Goal: Find specific page/section

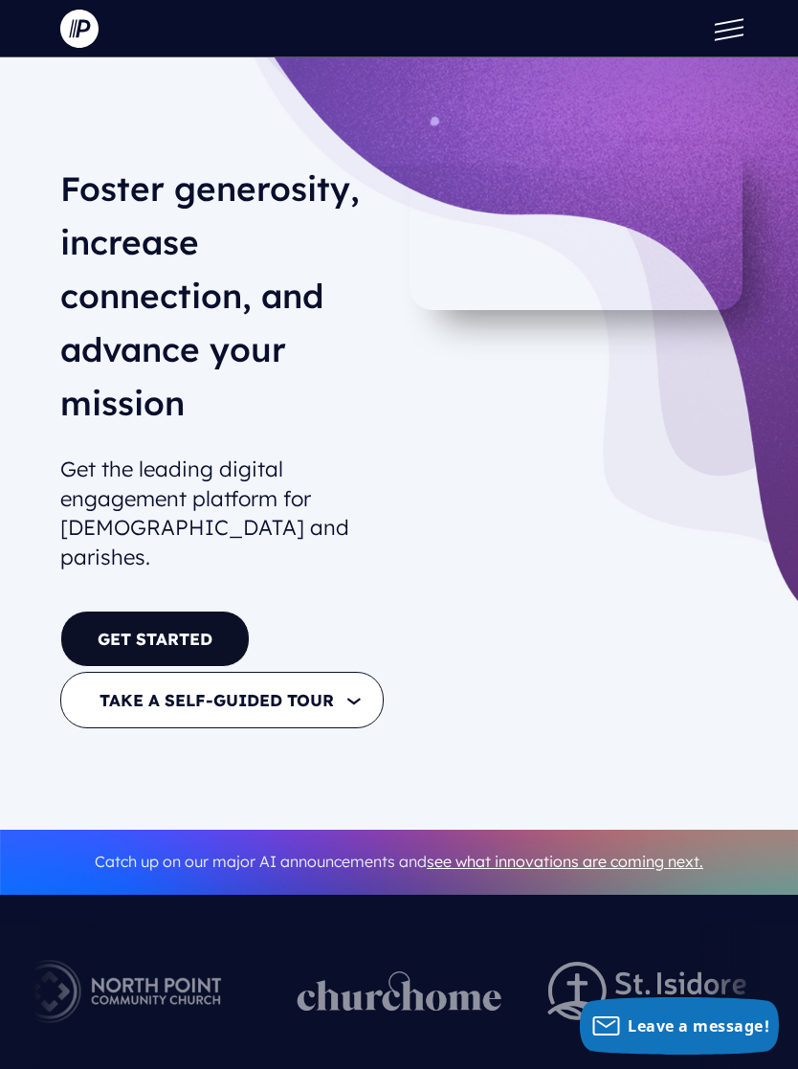
click at [719, 25] on button at bounding box center [724, 28] width 57 height 57
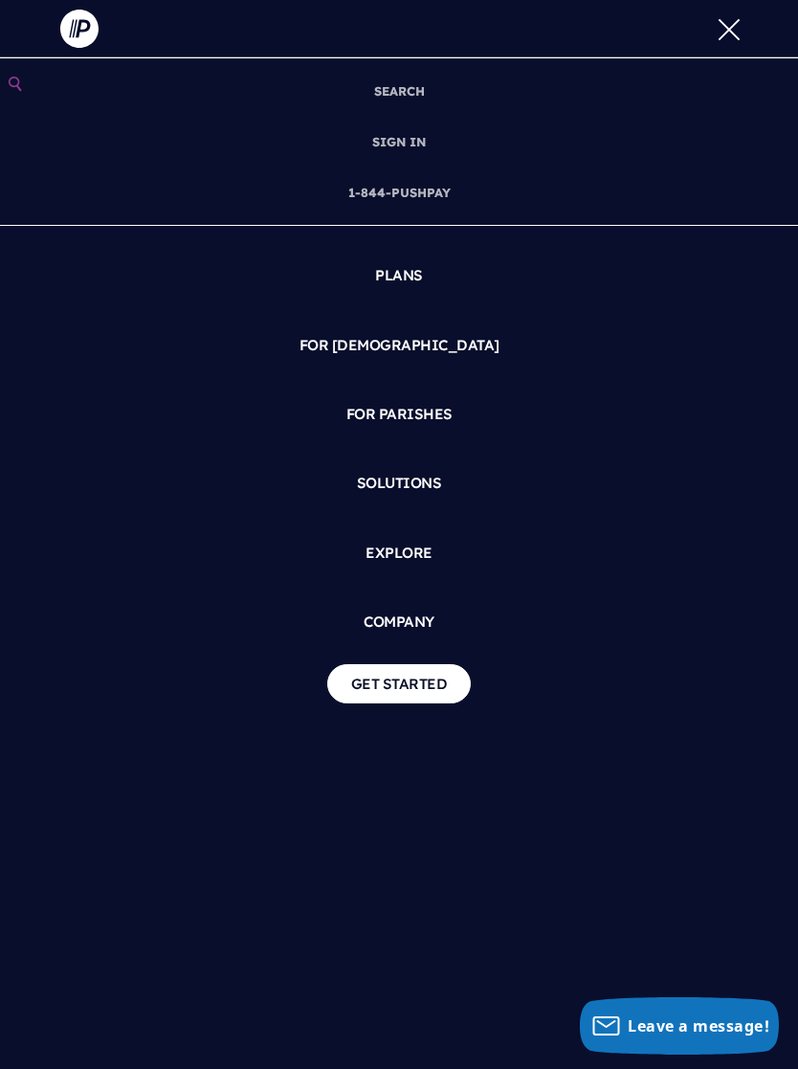
click at [410, 620] on link "COMPANY" at bounding box center [398, 622] width 767 height 54
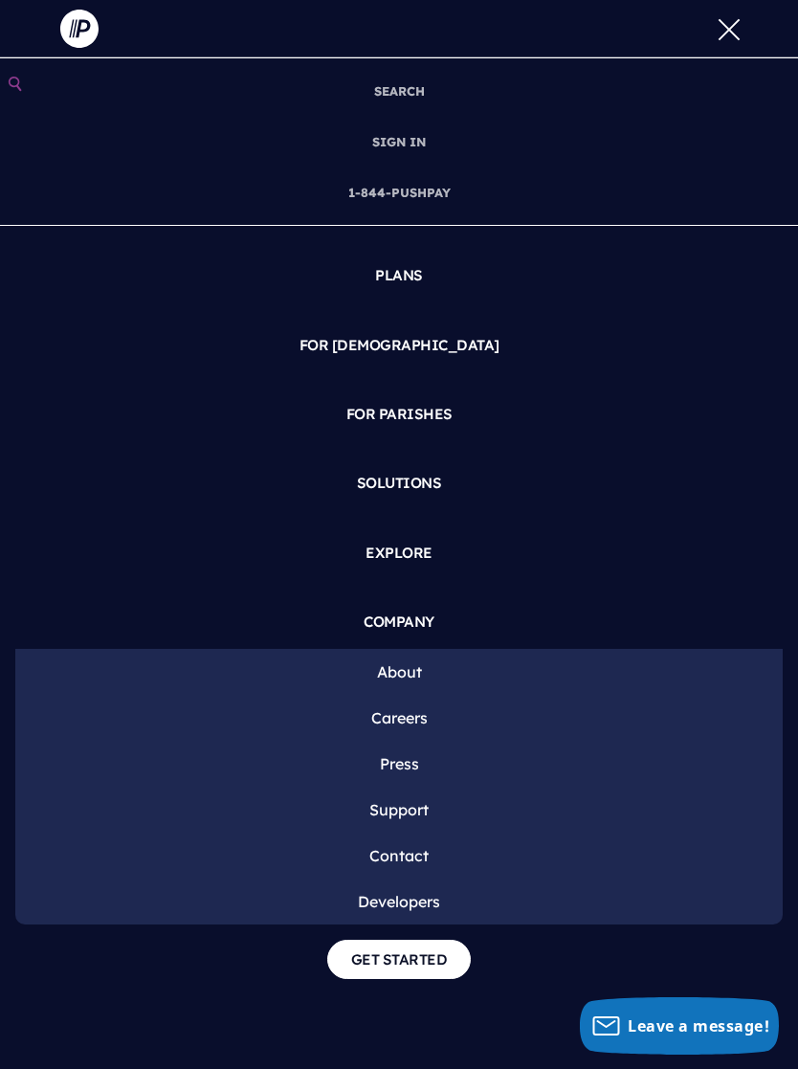
click at [409, 729] on link "Careers" at bounding box center [398, 718] width 767 height 46
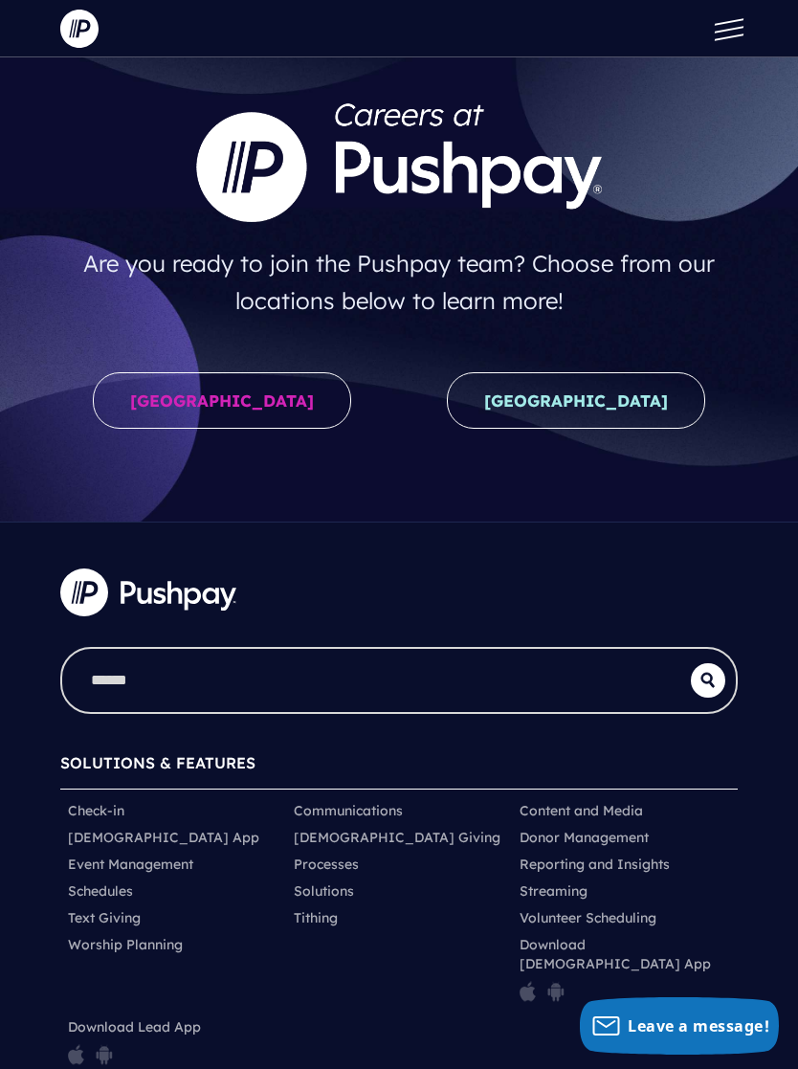
click at [256, 407] on link "United States" at bounding box center [222, 400] width 258 height 56
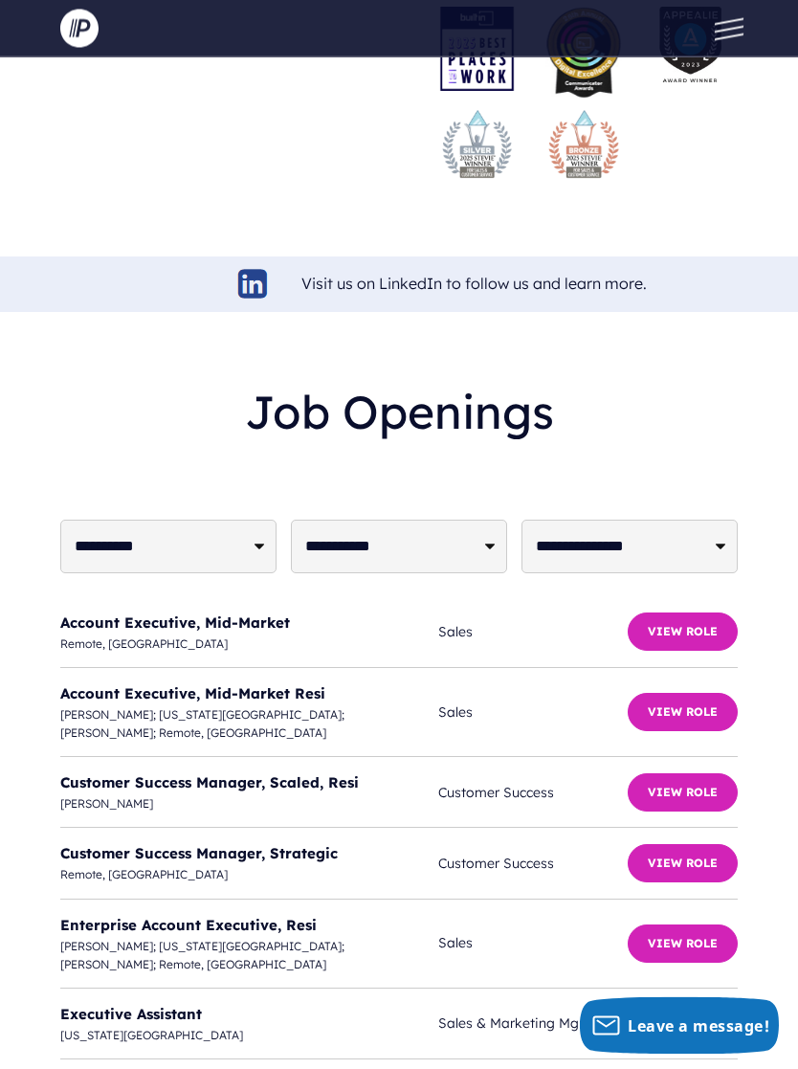
scroll to position [6046, 0]
click at [291, 844] on link "Customer Success Manager, Strategic" at bounding box center [199, 853] width 278 height 18
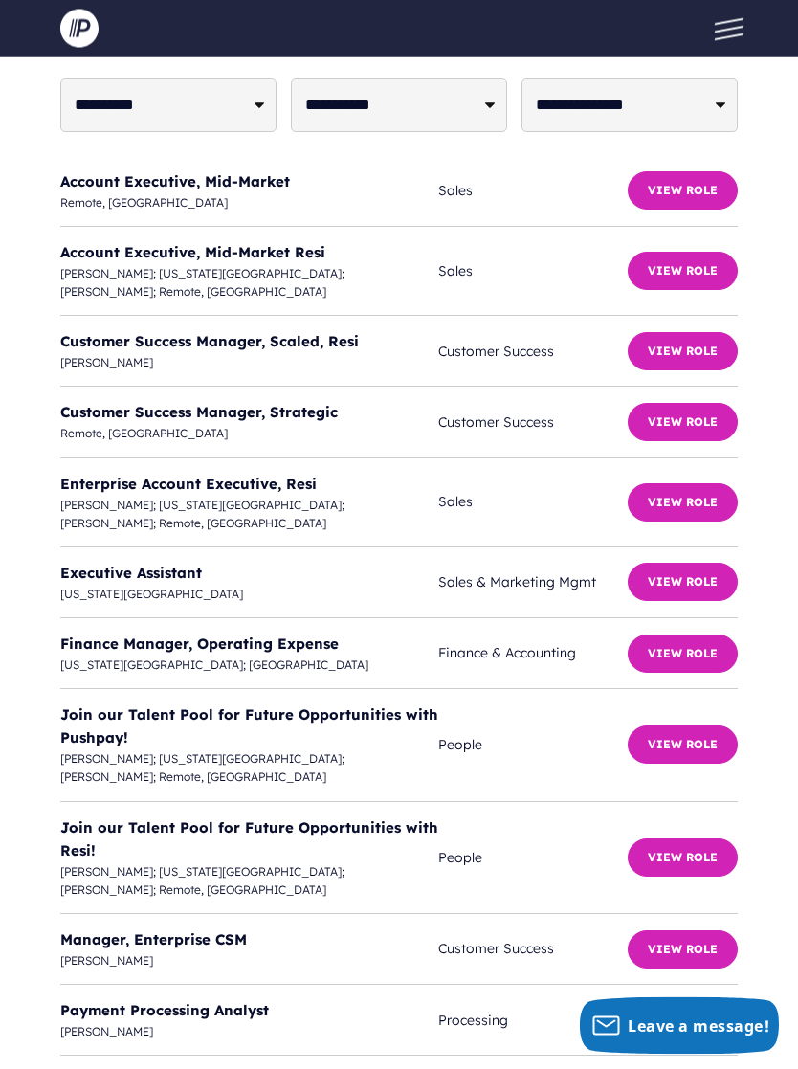
scroll to position [6487, 0]
click at [211, 930] on link "Manager, Enterprise CSM" at bounding box center [153, 939] width 187 height 18
